Goal: Information Seeking & Learning: Stay updated

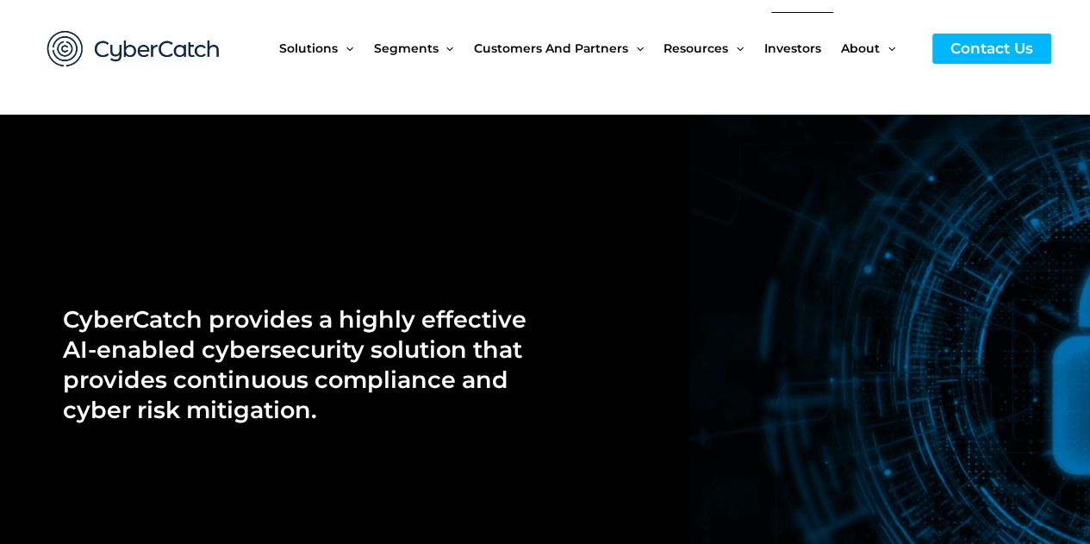
click at [789, 49] on span "Investors" at bounding box center [792, 48] width 57 height 72
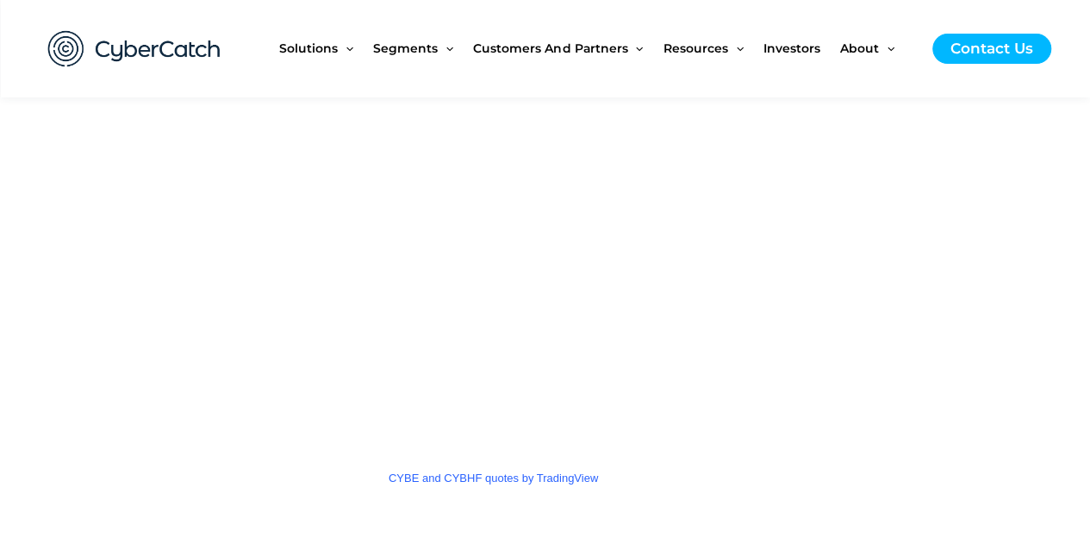
scroll to position [2671, 0]
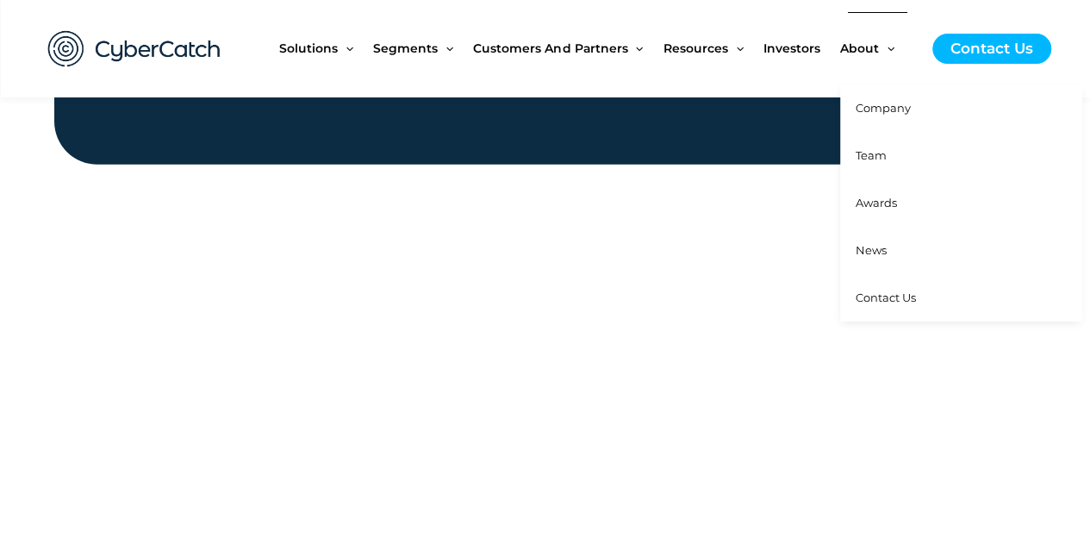
click at [872, 246] on span "News" at bounding box center [870, 250] width 31 height 14
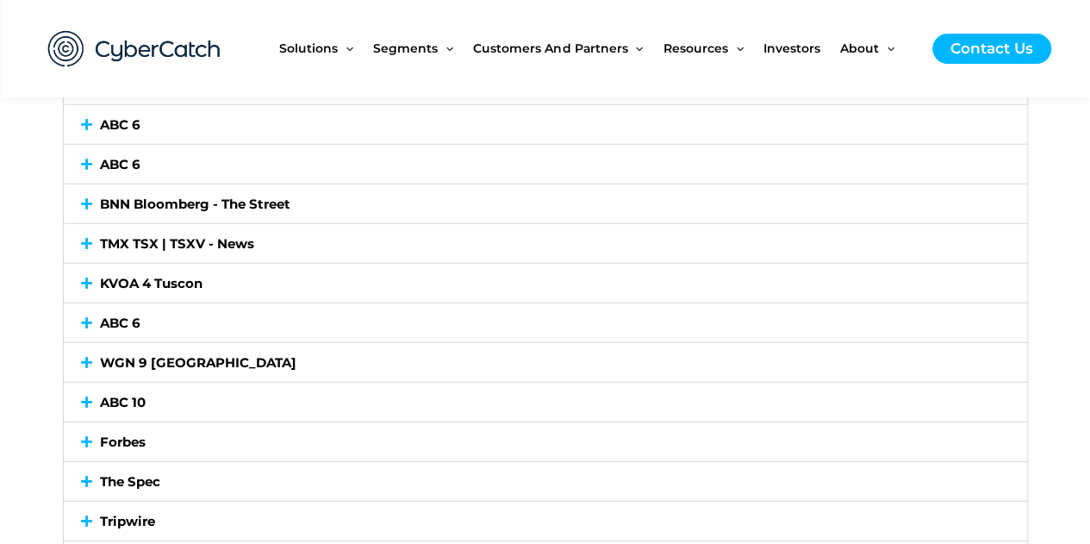
scroll to position [2584, 0]
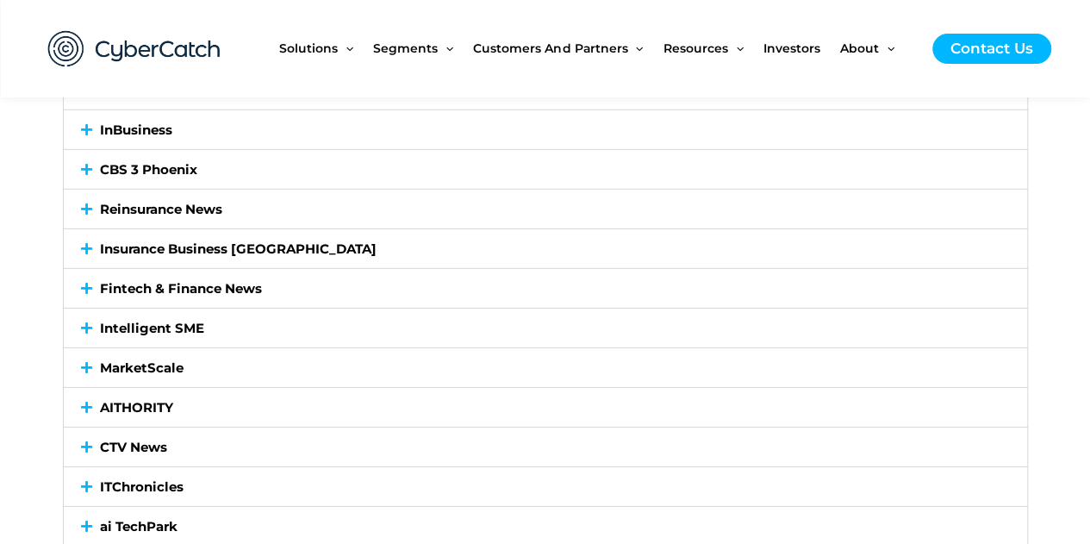
click at [210, 202] on link "Reinsurance News" at bounding box center [161, 209] width 122 height 16
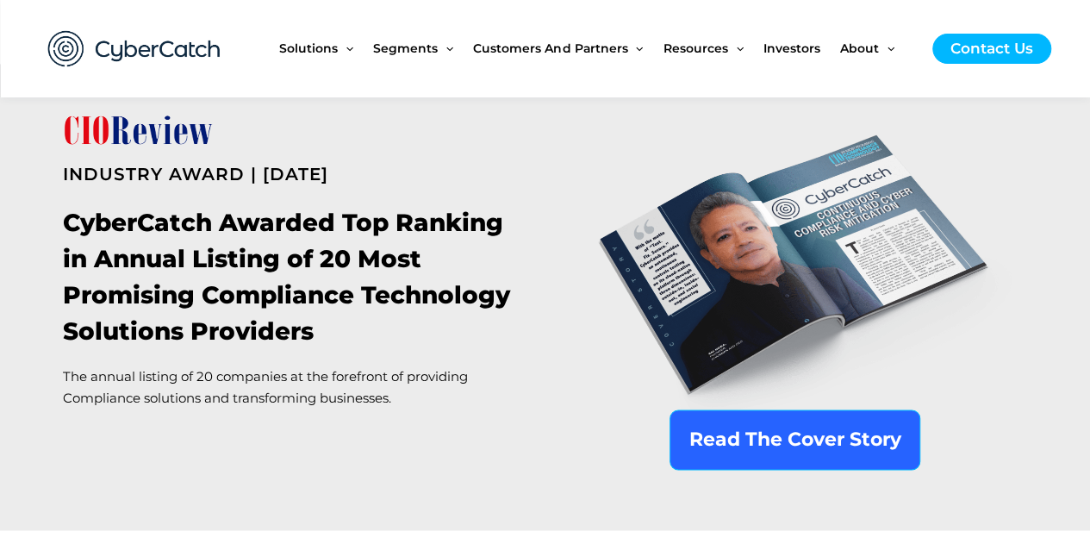
scroll to position [1114, 0]
